Goal: Use online tool/utility: Utilize a website feature to perform a specific function

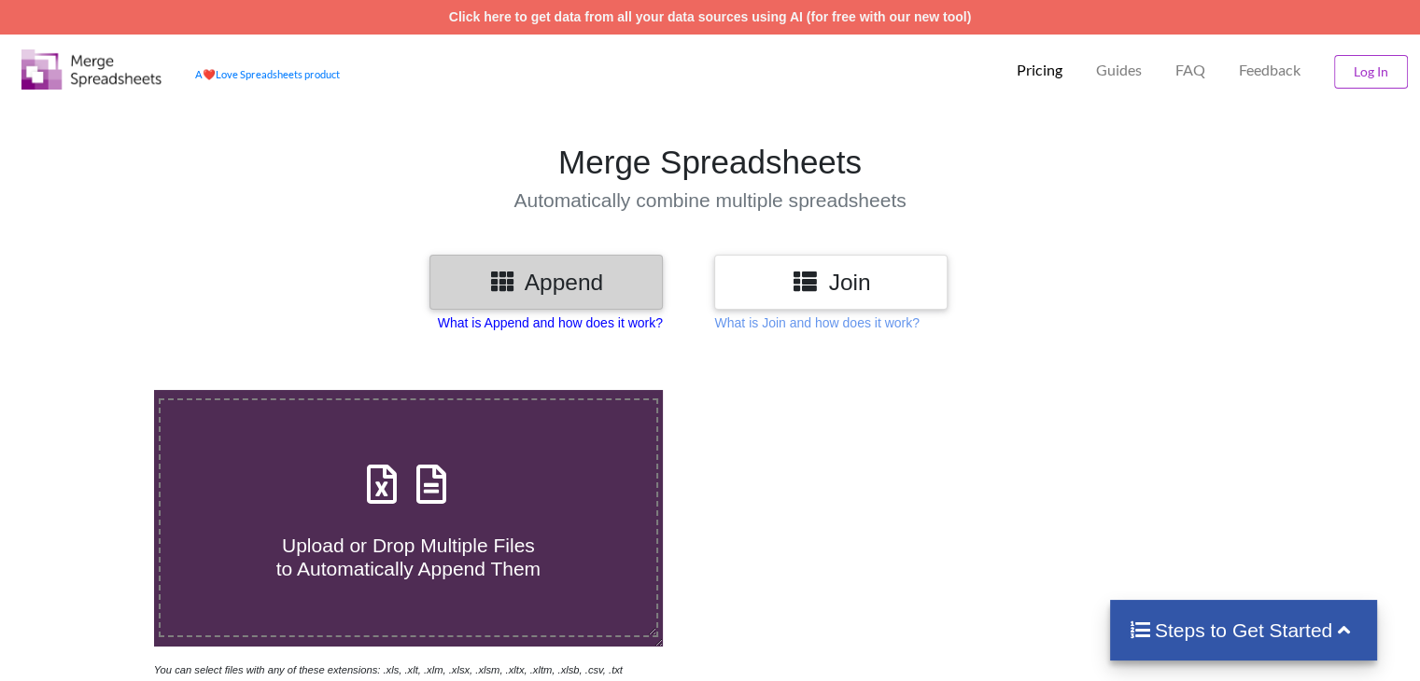
click at [581, 329] on p "What is Append and how does it work?" at bounding box center [550, 323] width 225 height 19
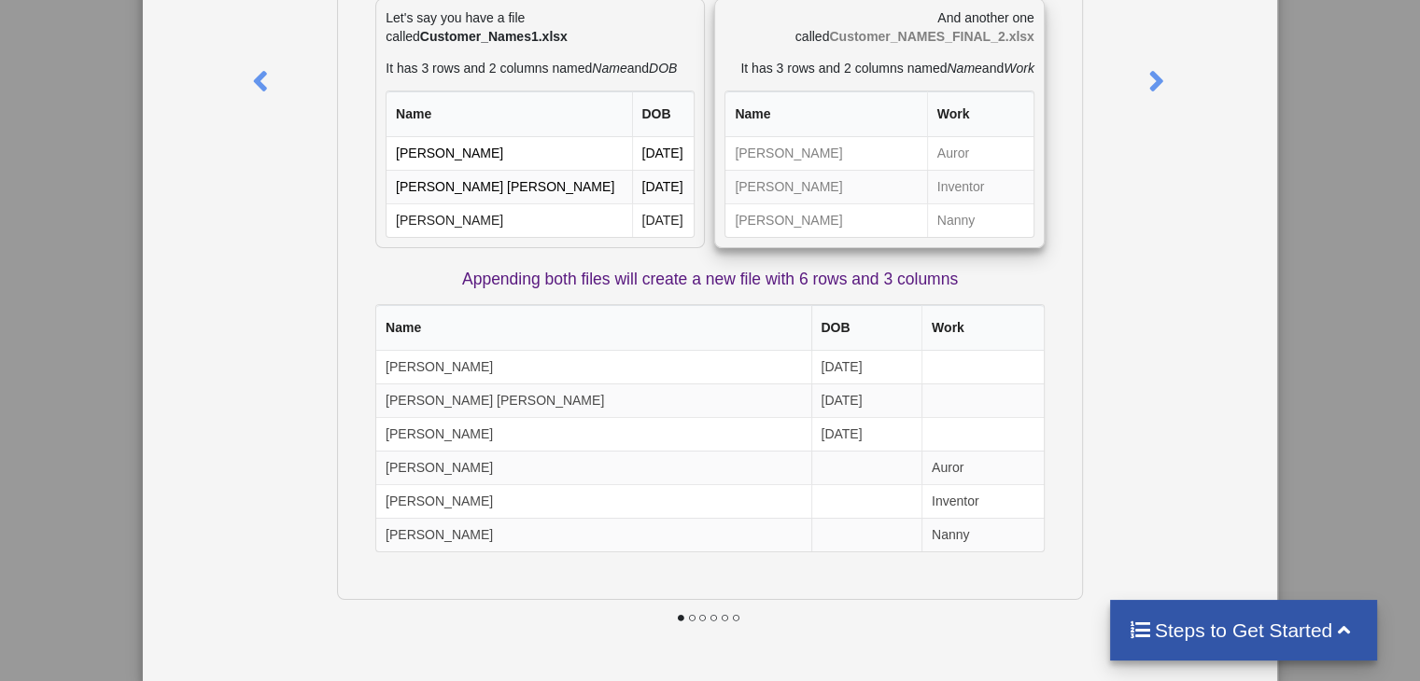
scroll to position [205, 0]
click at [1163, 71] on icon at bounding box center [1156, 73] width 38 height 33
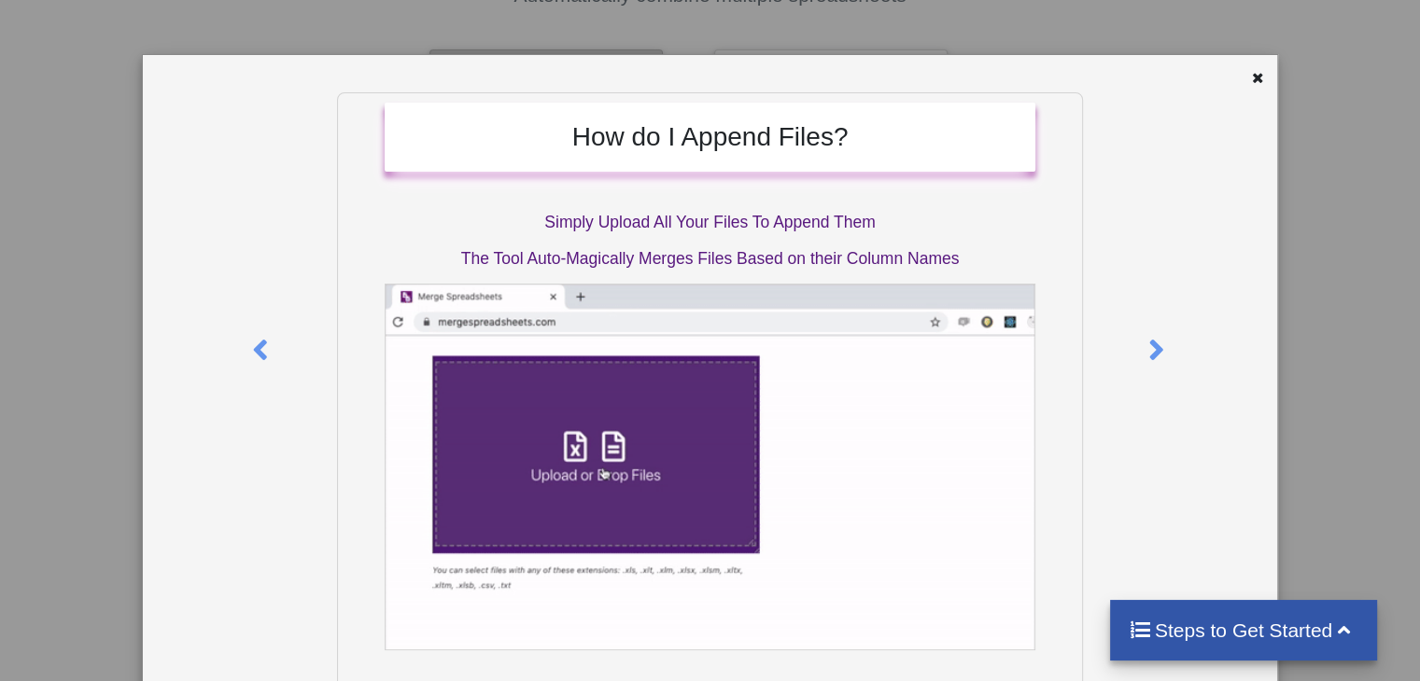
scroll to position [204, 0]
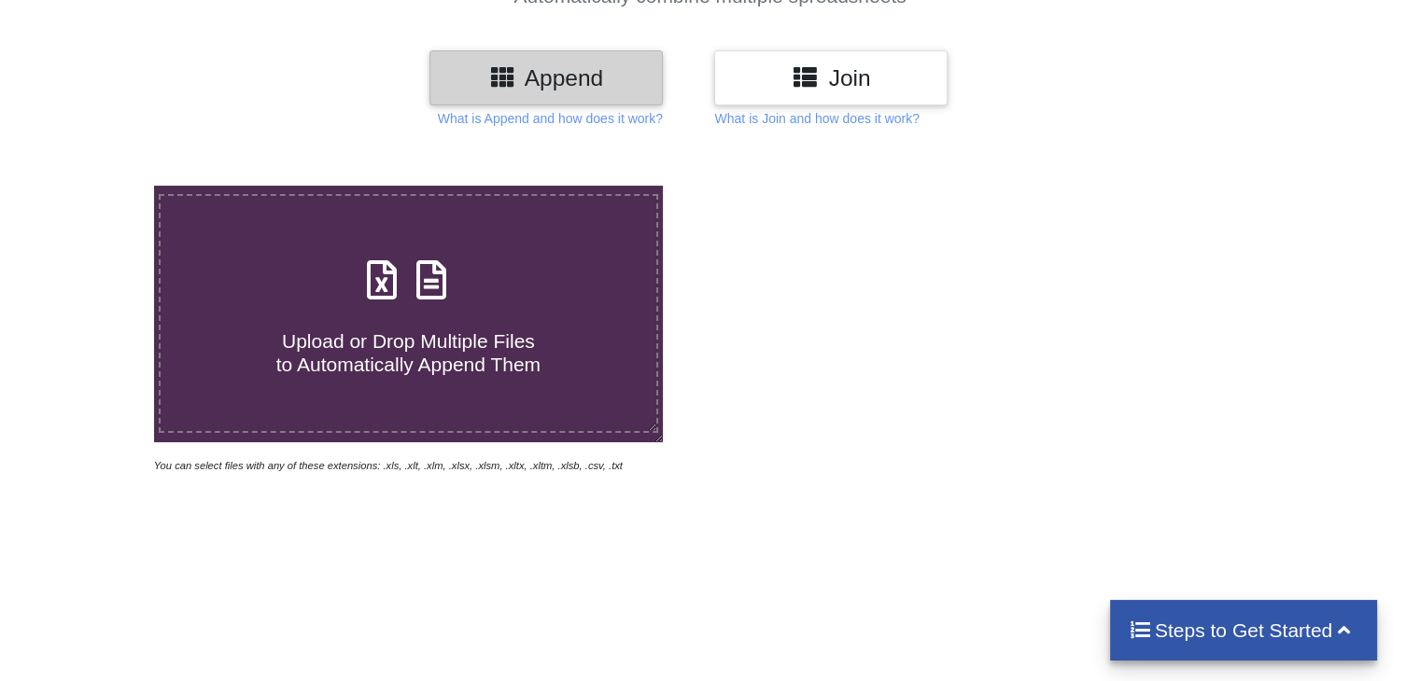
click at [550, 76] on h3 "Append" at bounding box center [545, 77] width 205 height 27
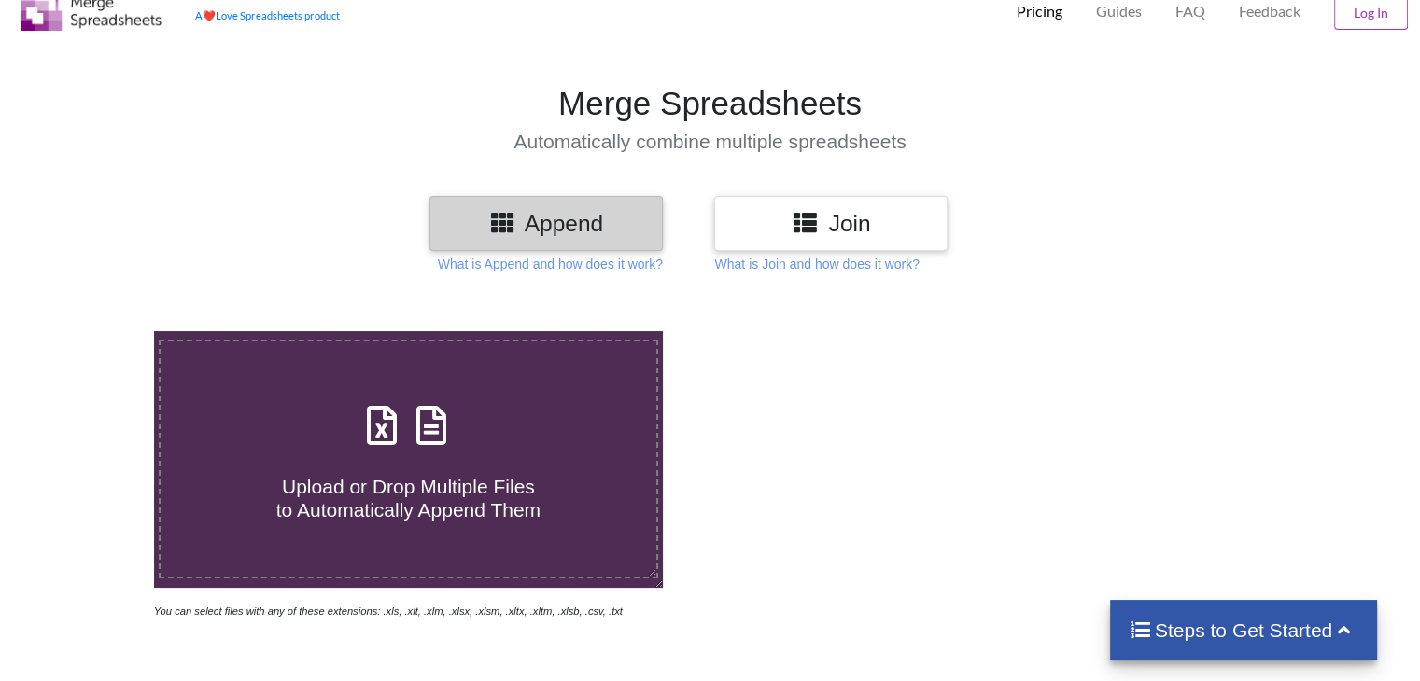
scroll to position [55, 0]
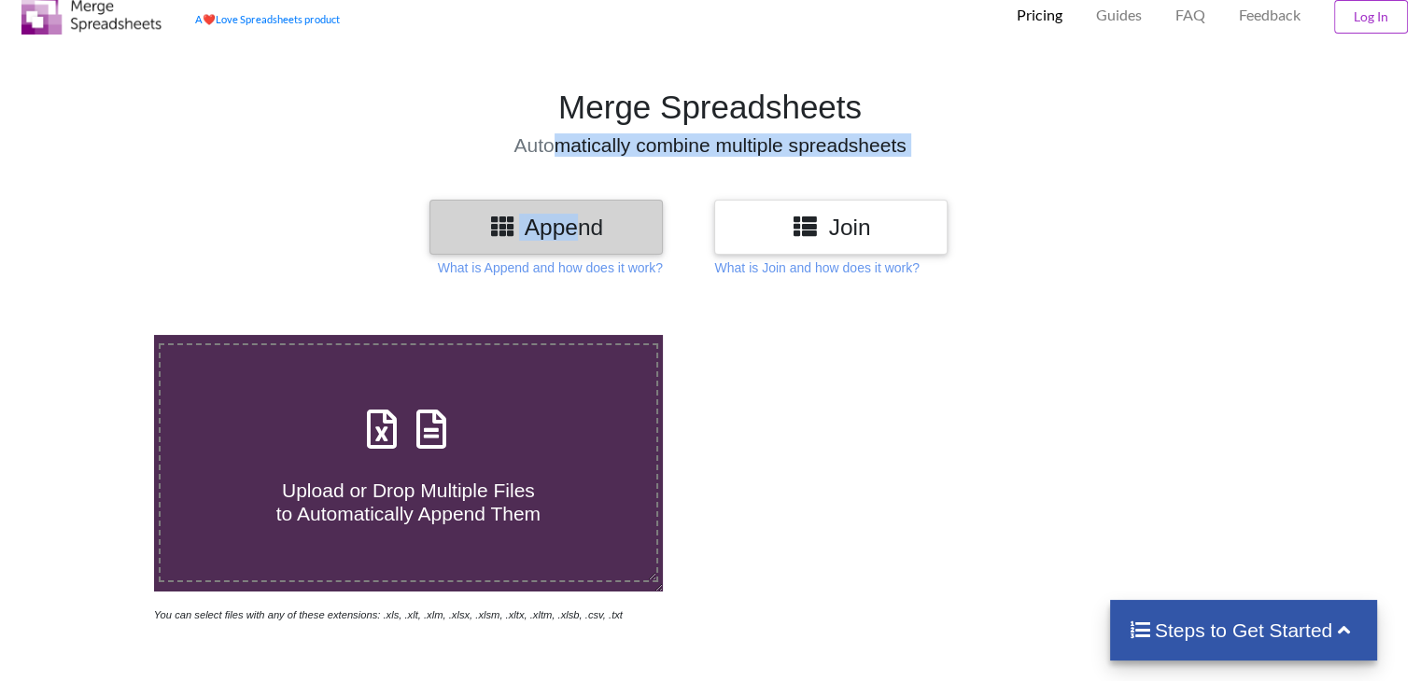
drag, startPoint x: 567, startPoint y: 189, endPoint x: 574, endPoint y: 217, distance: 28.8
click at [574, 217] on div "Merge Spreadsheets Automatically combine multiple spreadsheets Append Join What…" at bounding box center [710, 535] width 1420 height 980
click at [574, 217] on h3 "Append" at bounding box center [545, 227] width 205 height 27
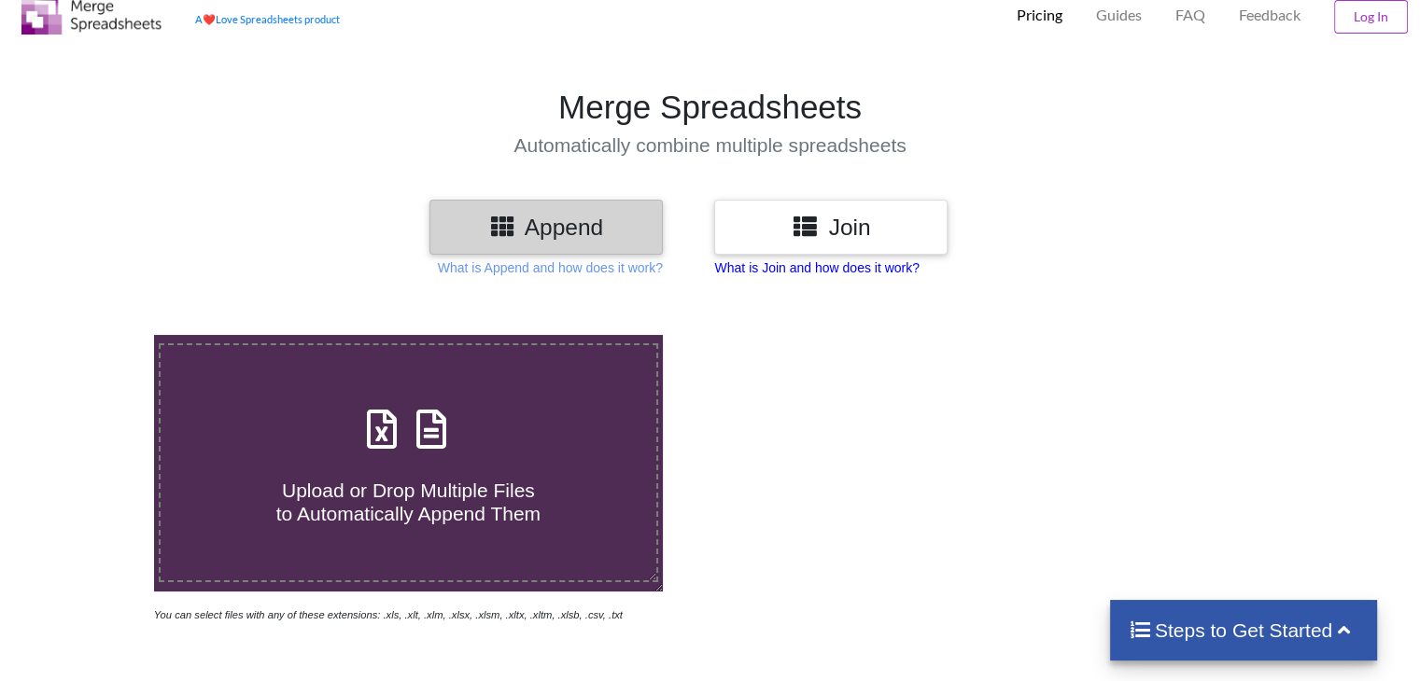
click at [846, 261] on p "What is Join and how does it work?" at bounding box center [816, 268] width 204 height 19
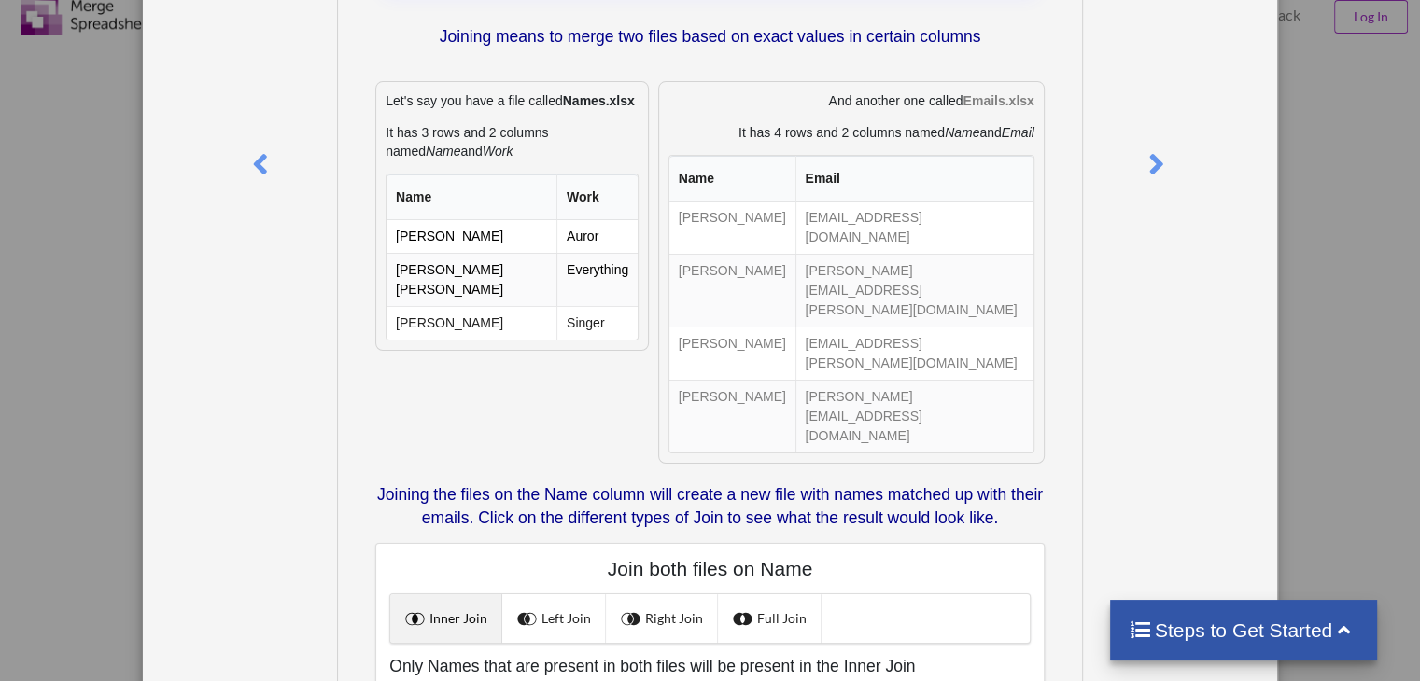
scroll to position [183, 0]
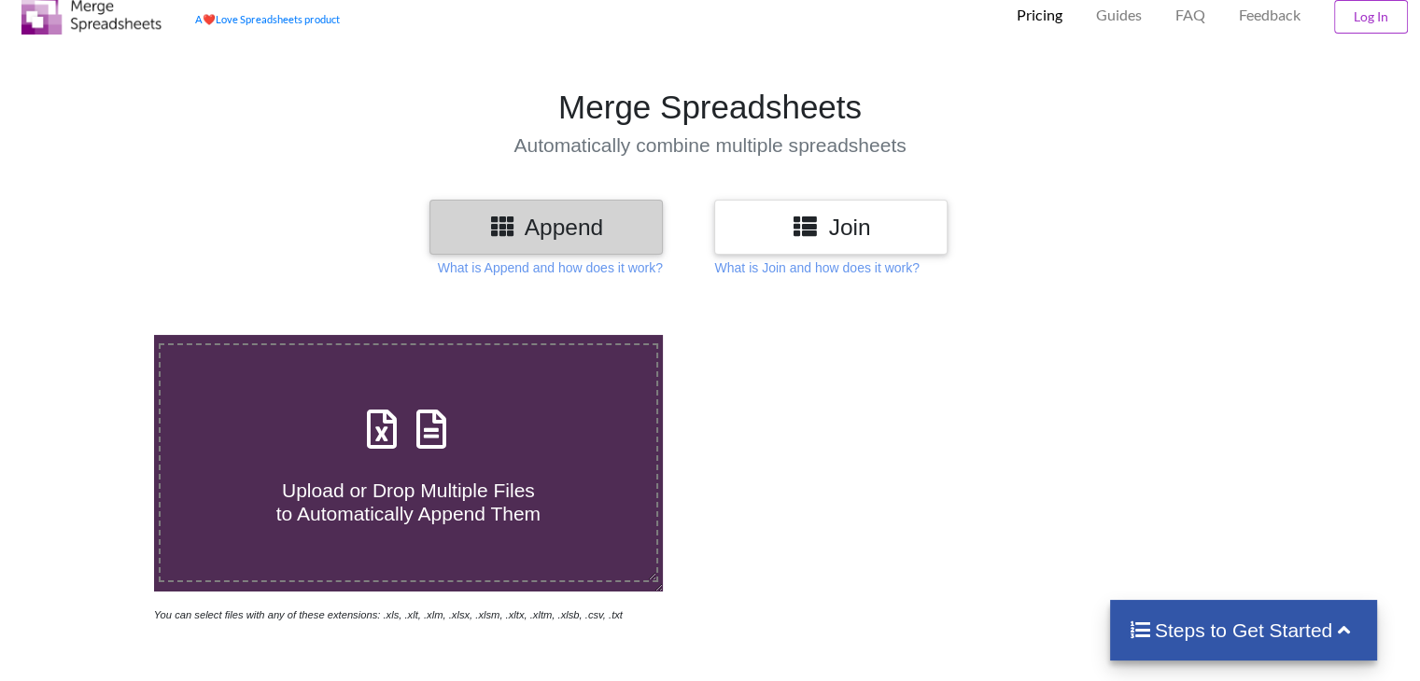
click at [853, 233] on h3 "Join" at bounding box center [830, 227] width 205 height 27
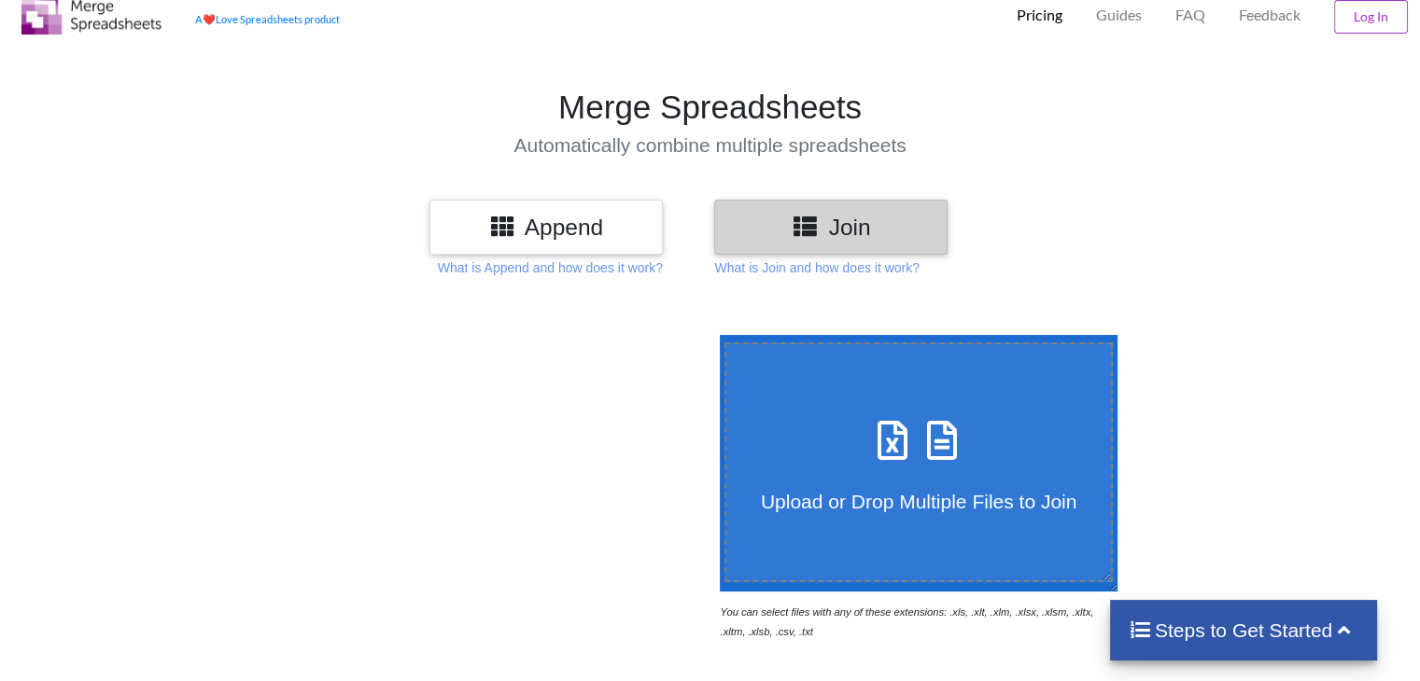
click at [596, 231] on h3 "Append" at bounding box center [545, 227] width 205 height 27
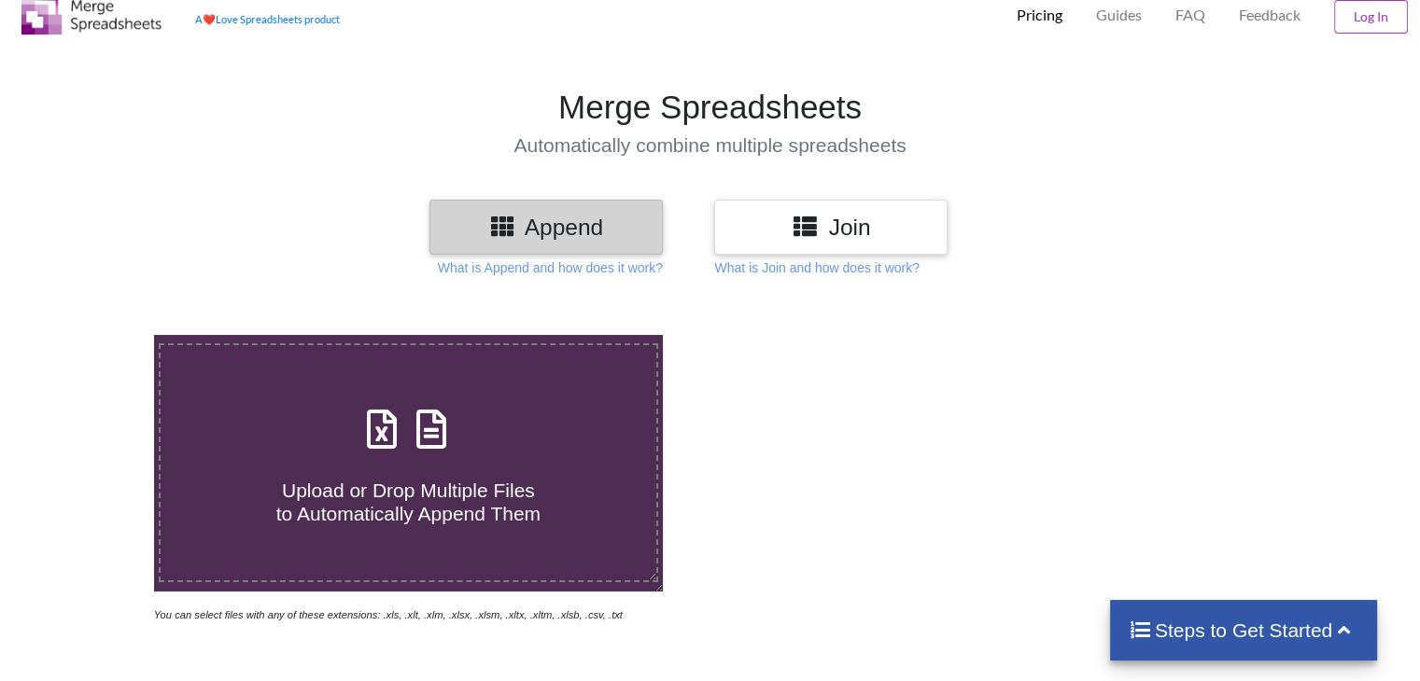
click at [470, 471] on h4 "Upload or Drop Multiple Files to Automatically Append Them" at bounding box center [408, 490] width 495 height 71
click at [97, 335] on input "Upload or Drop Multiple Files to Automatically Append Them" at bounding box center [97, 335] width 0 height 0
type input "C:\fakepath\NIFTY BANK-01-04-2024-to-31-03-2025.csv"
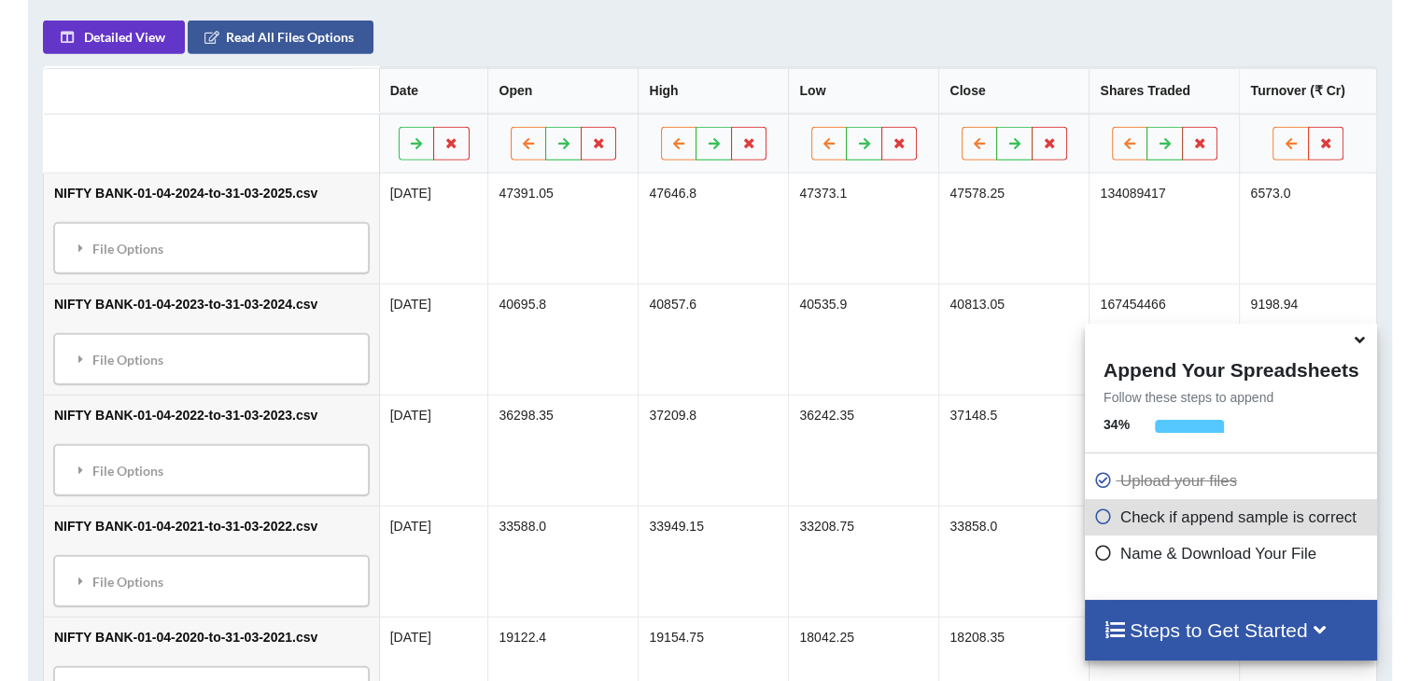
scroll to position [907, 0]
click at [1362, 345] on icon at bounding box center [1360, 337] width 20 height 17
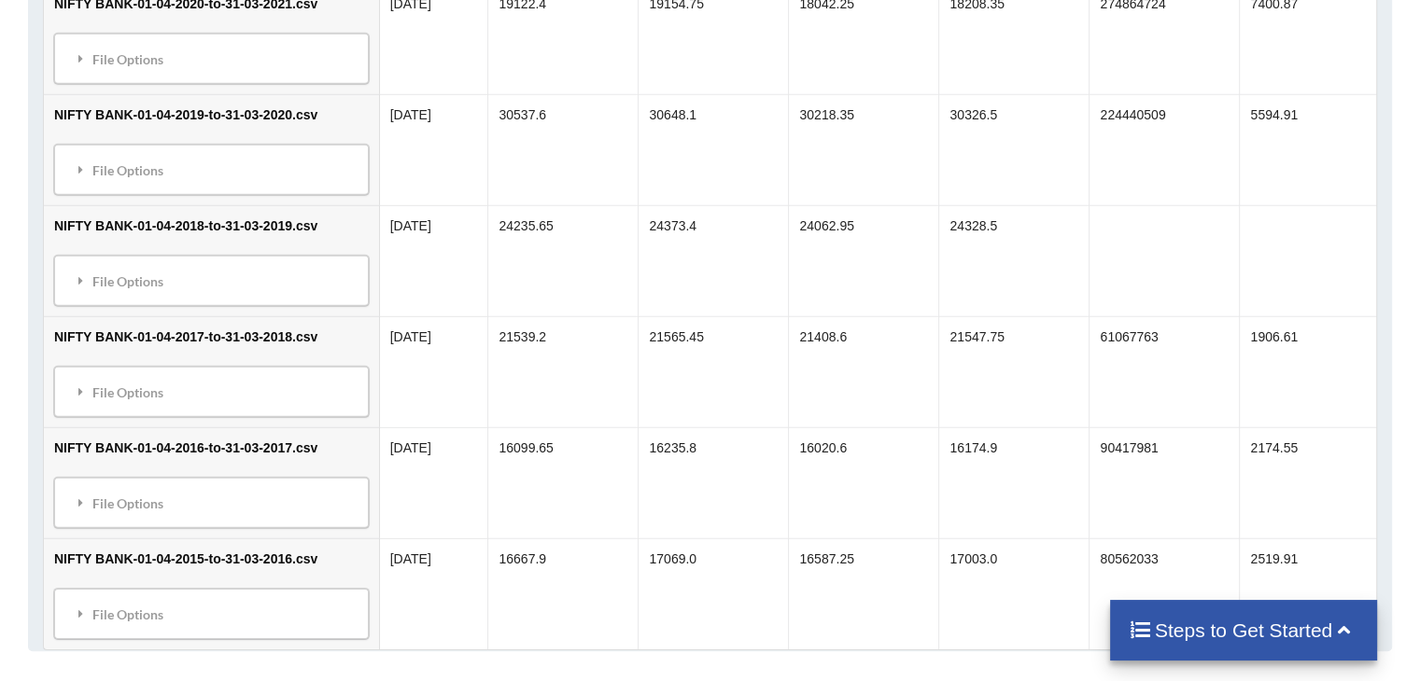
scroll to position [1552, 0]
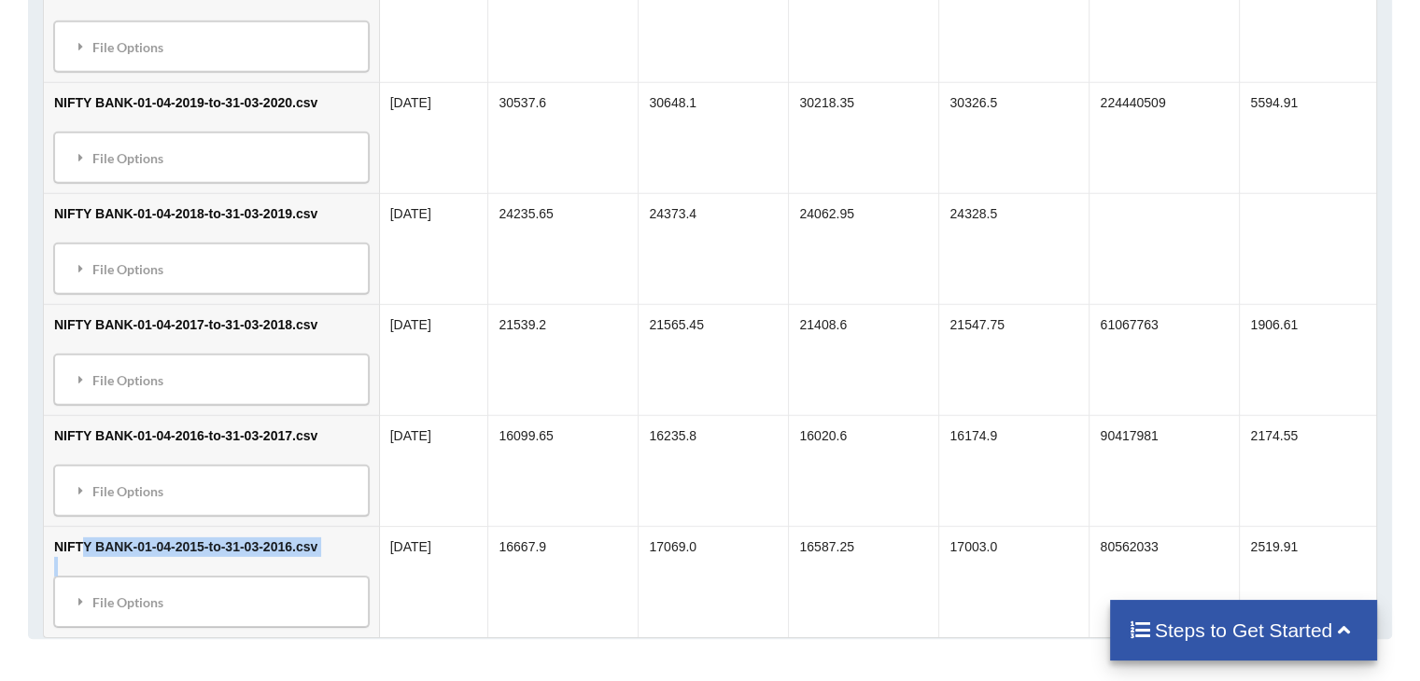
drag, startPoint x: 88, startPoint y: 589, endPoint x: 84, endPoint y: 550, distance: 39.4
click at [84, 550] on td "NIFTY BANK-01-04-2015-to-31-03-2016.csv File Options File Options Delete File M…" at bounding box center [211, 581] width 335 height 111
click at [82, 582] on div "File Options" at bounding box center [211, 601] width 303 height 39
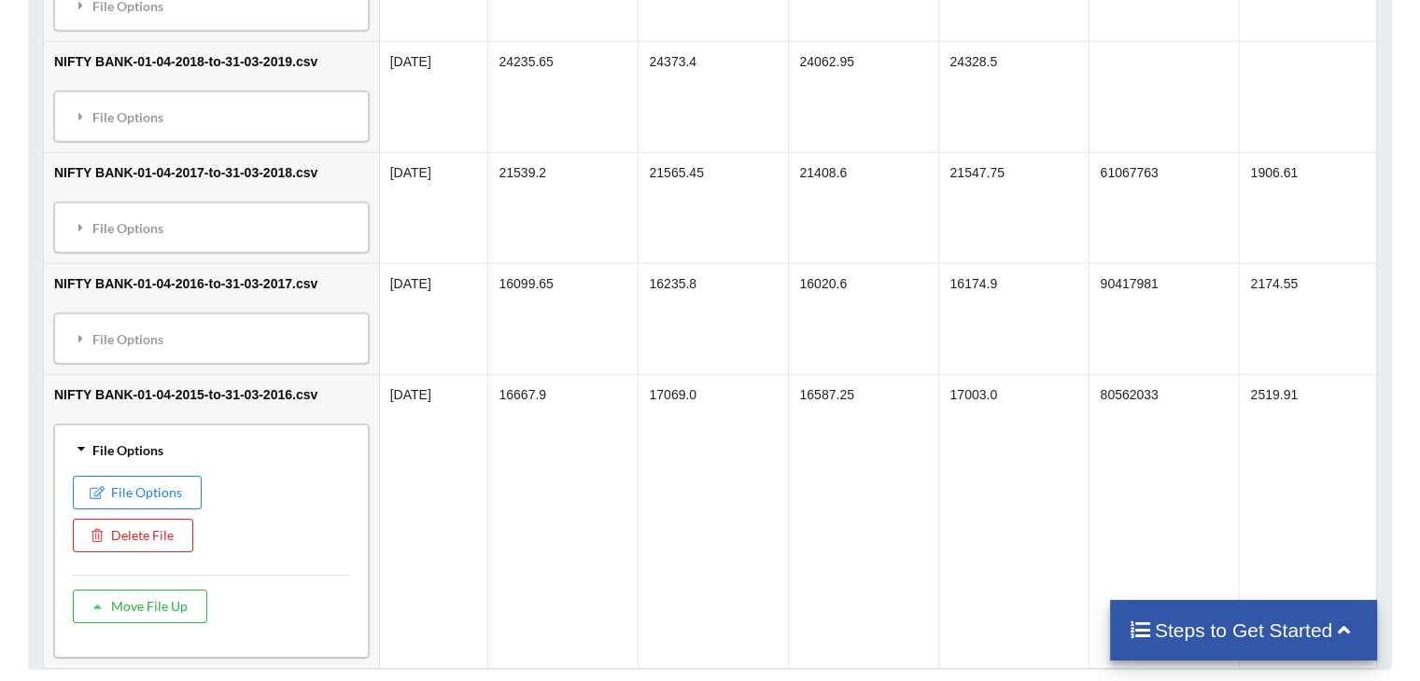
scroll to position [1706, 0]
click at [145, 588] on button "Move File Up" at bounding box center [140, 605] width 134 height 34
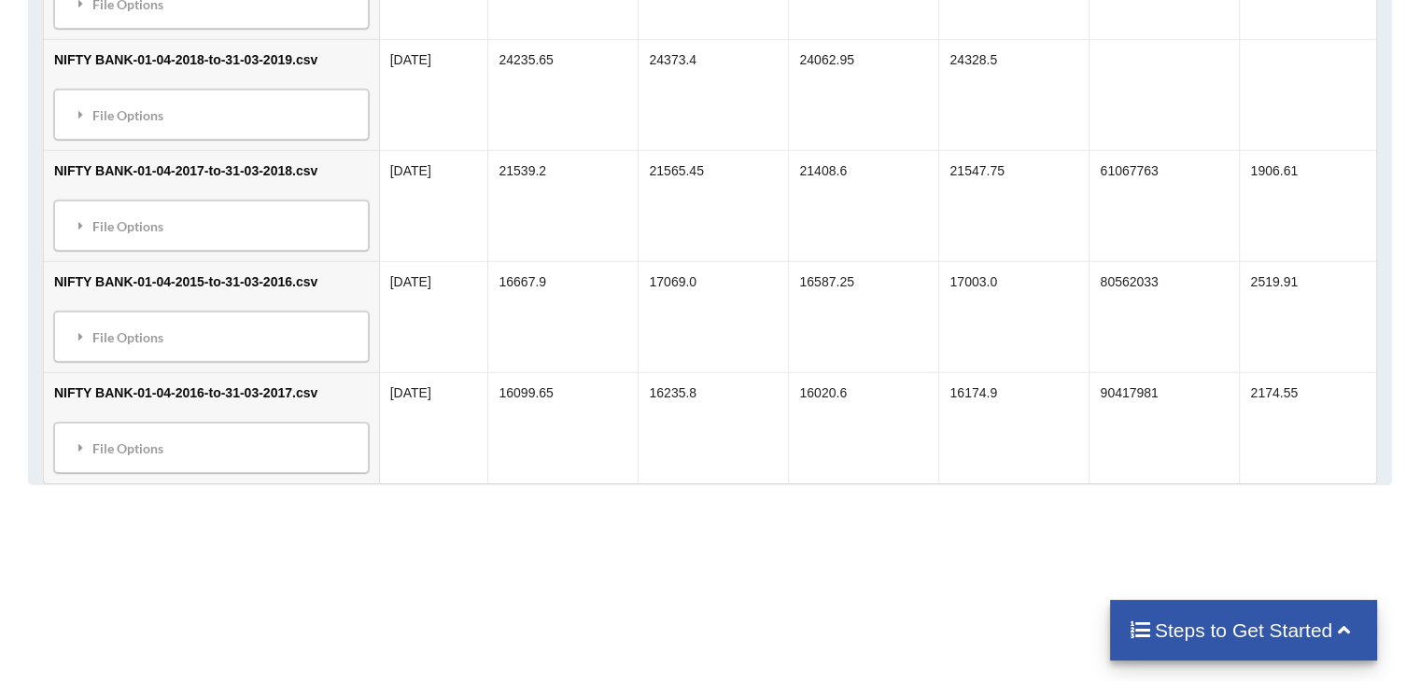
click at [221, 312] on div "File Options File Options Delete File Move File Up Move File Down" at bounding box center [211, 337] width 315 height 50
click at [183, 332] on div "File Options" at bounding box center [211, 336] width 303 height 39
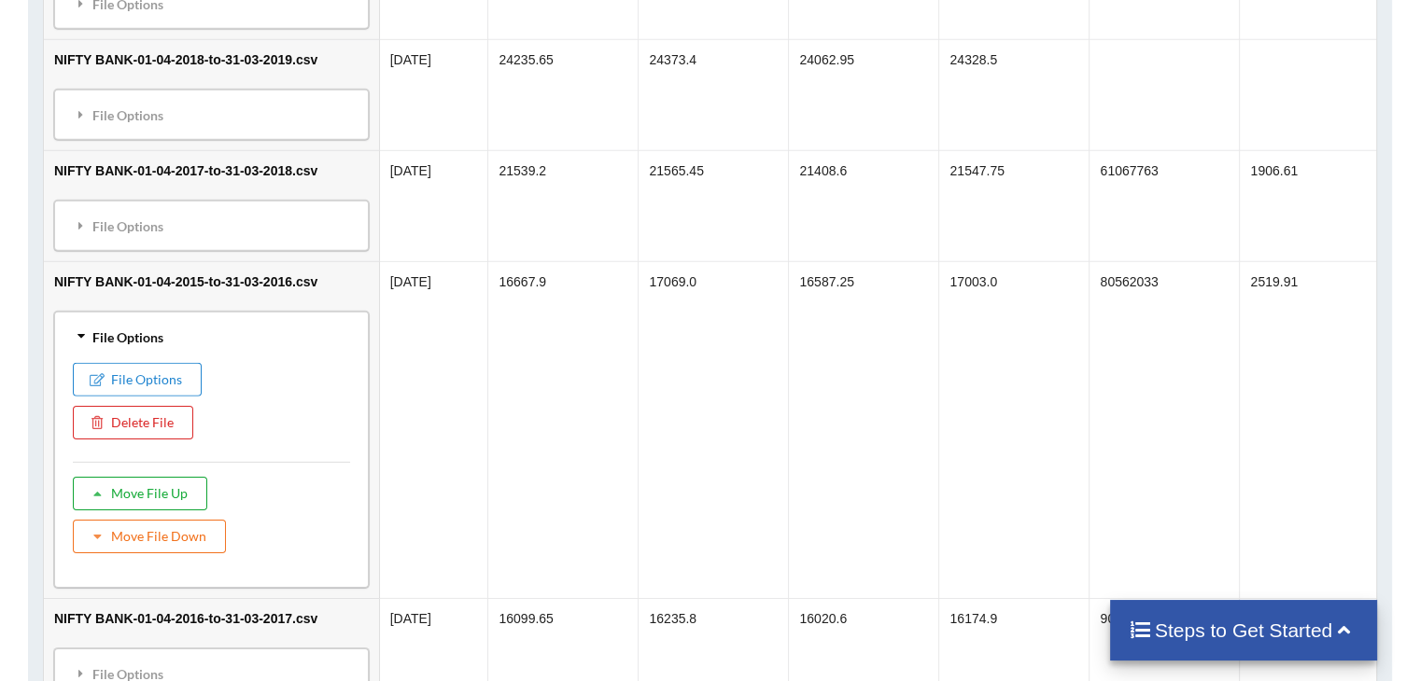
click at [168, 483] on button "Move File Up" at bounding box center [140, 494] width 134 height 34
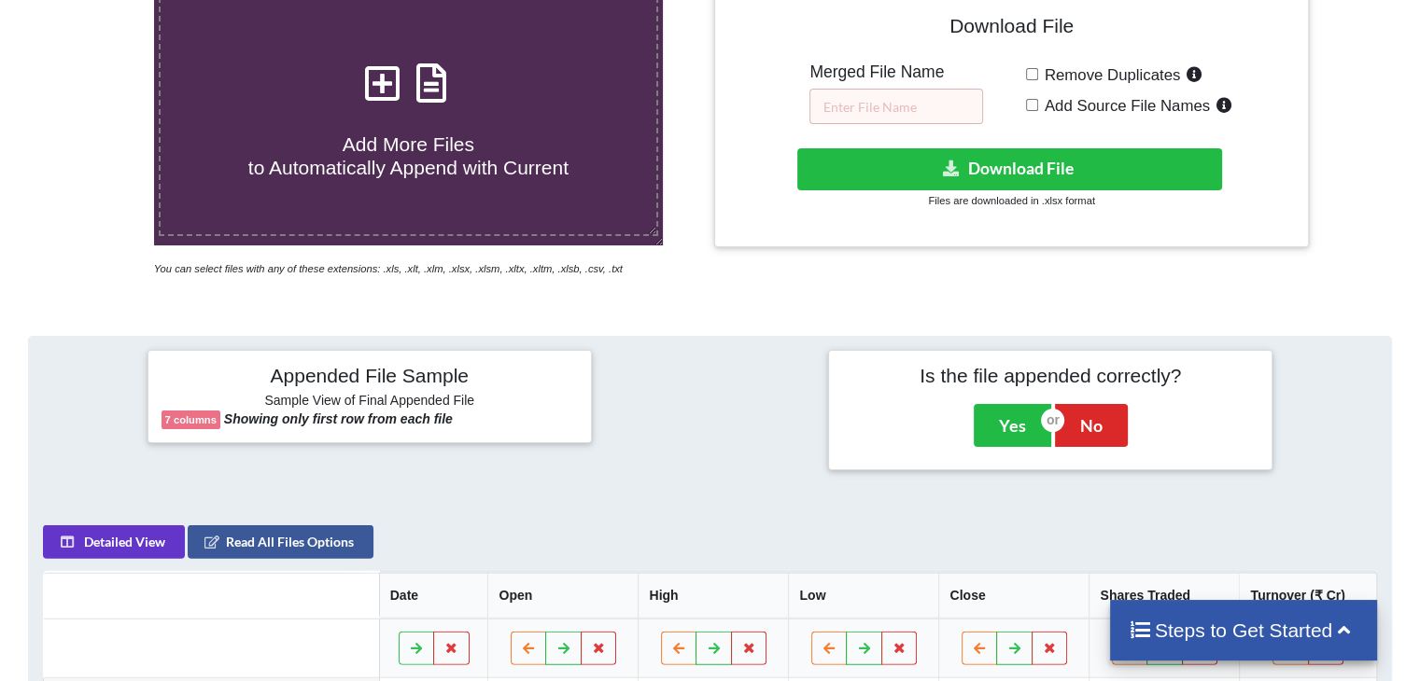
scroll to position [399, 0]
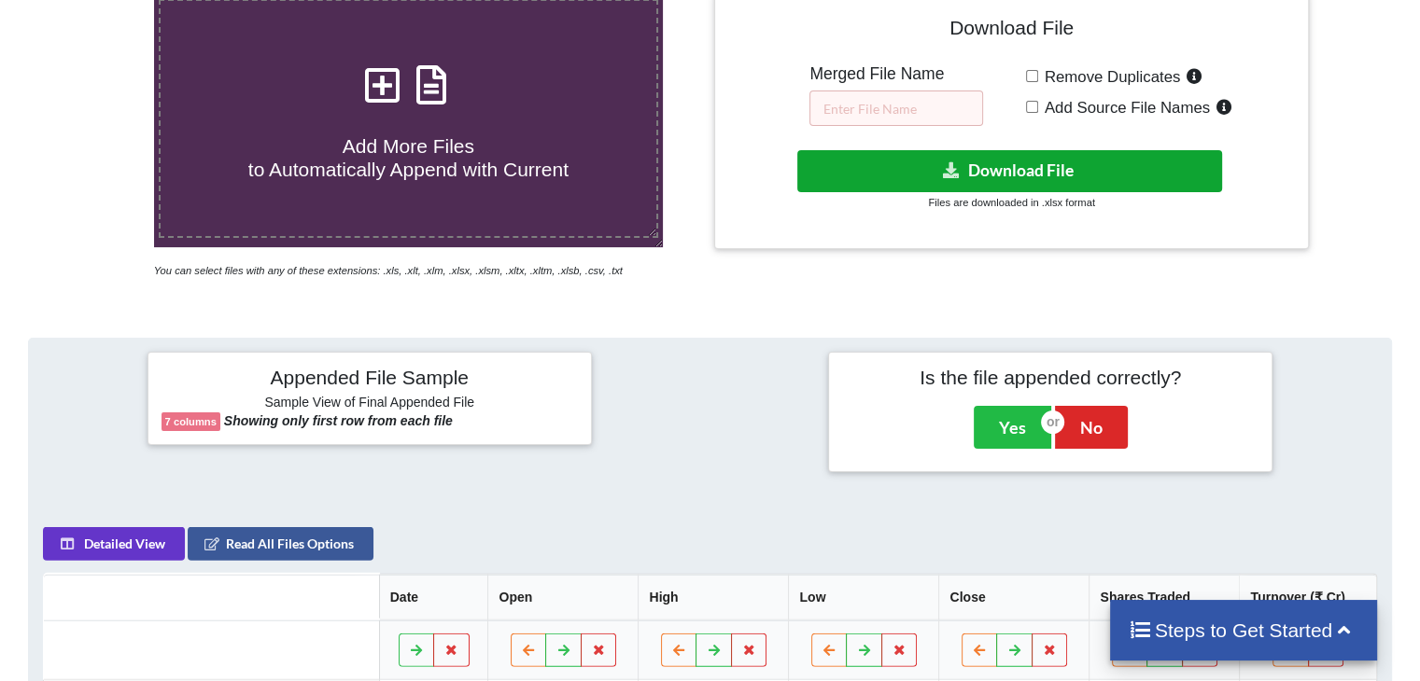
click at [1071, 150] on button "Download File" at bounding box center [1009, 171] width 425 height 42
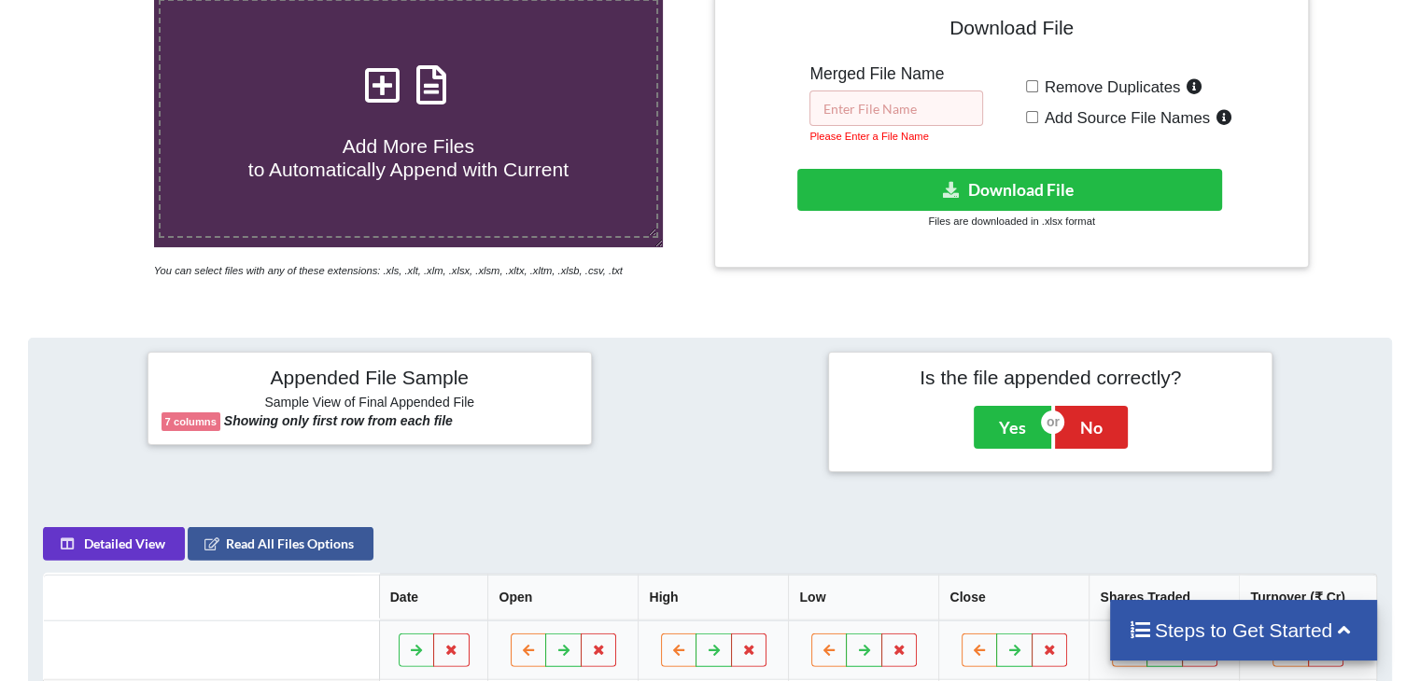
click at [868, 102] on input "text" at bounding box center [896, 108] width 174 height 35
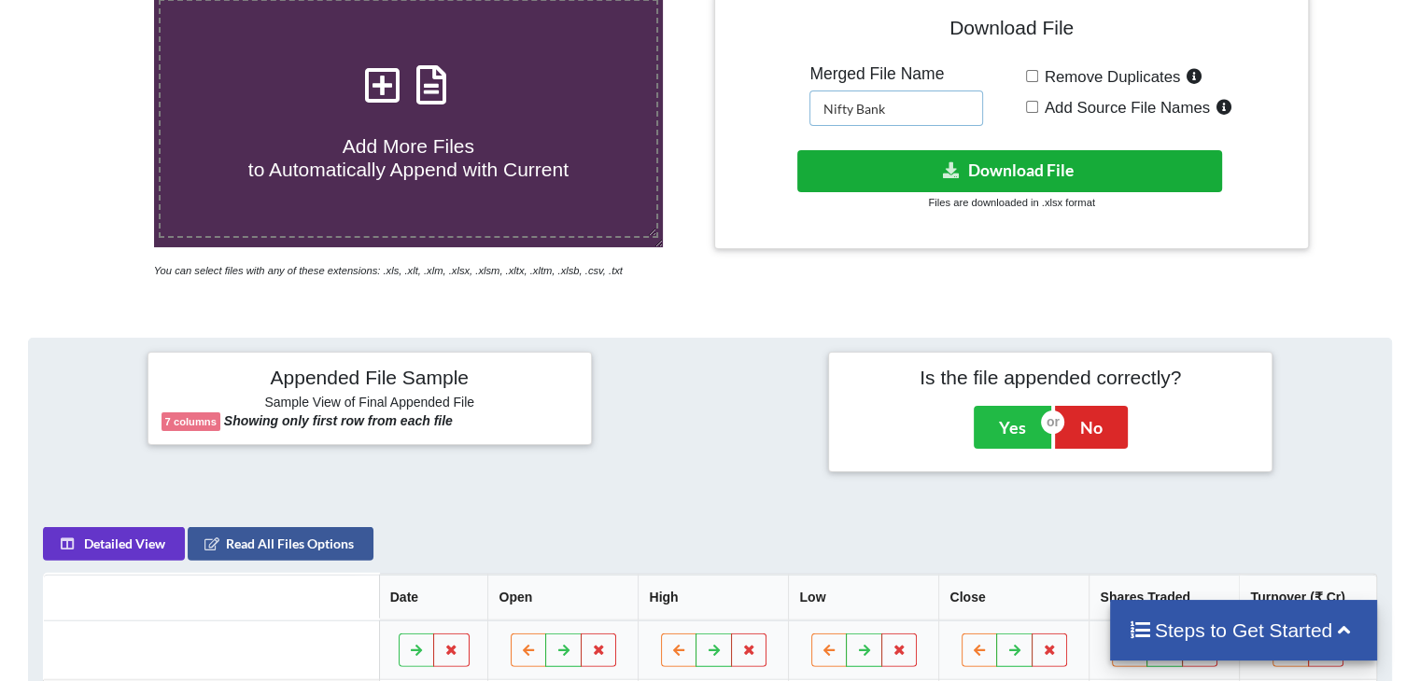
type input "Nifty Bank"
click at [940, 168] on button "Download File" at bounding box center [1009, 171] width 425 height 42
